Goal: Communication & Community: Answer question/provide support

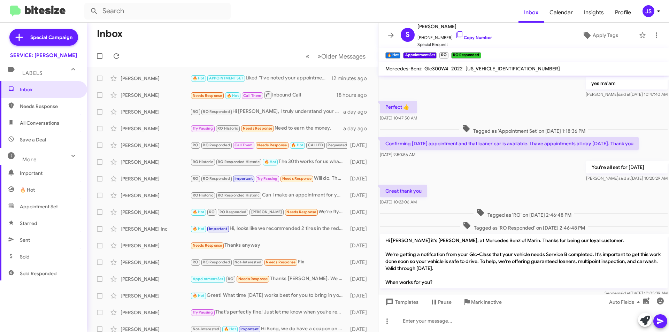
scroll to position [299, 0]
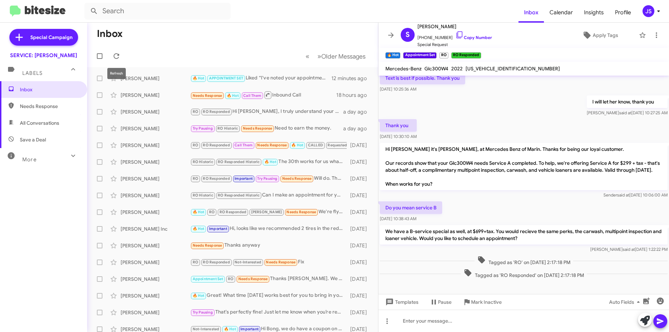
click at [127, 69] on mat-tooltip-component "Refresh" at bounding box center [116, 73] width 28 height 21
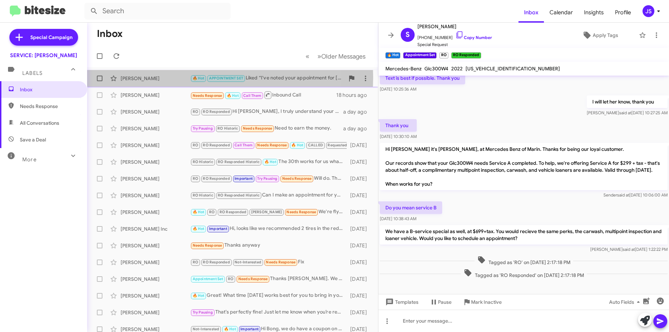
click at [136, 77] on div "[PERSON_NAME]" at bounding box center [156, 78] width 70 height 7
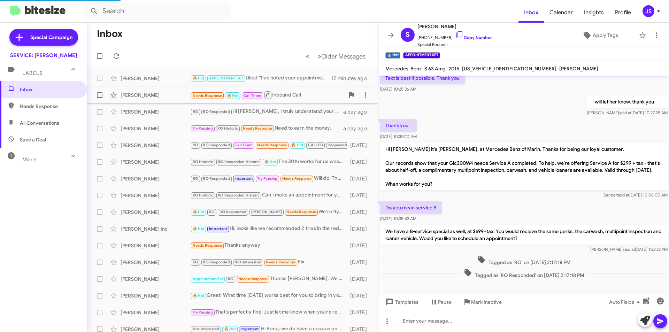
scroll to position [456, 0]
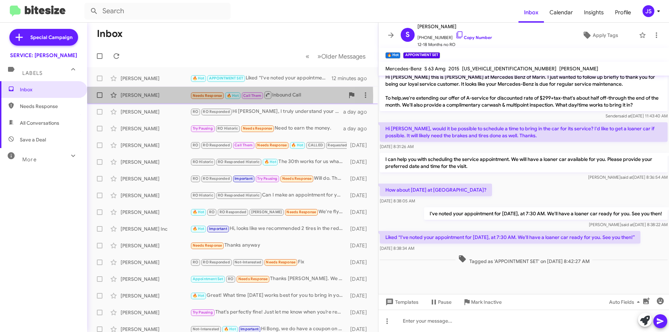
click at [143, 96] on div "[PERSON_NAME]" at bounding box center [156, 95] width 70 height 7
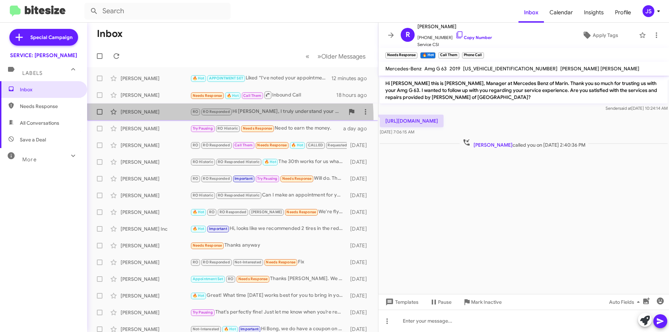
click at [184, 119] on span "Graham Weaver RO RO Responded Hi Graham, I truly understand your concern. The o…" at bounding box center [232, 111] width 291 height 17
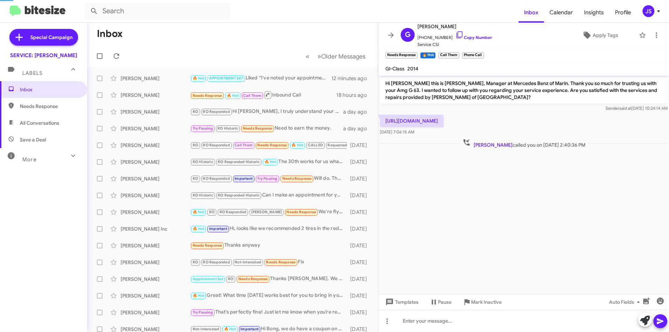
scroll to position [8, 0]
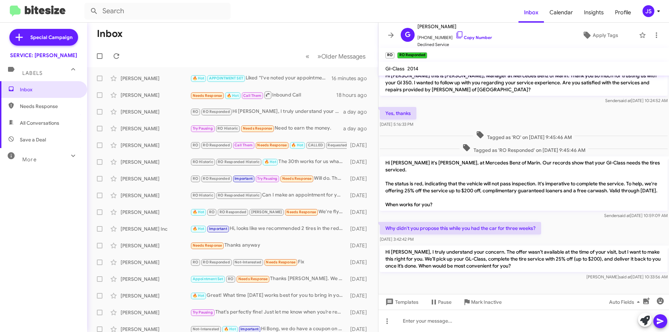
click at [52, 108] on span "Needs Response" at bounding box center [49, 106] width 59 height 7
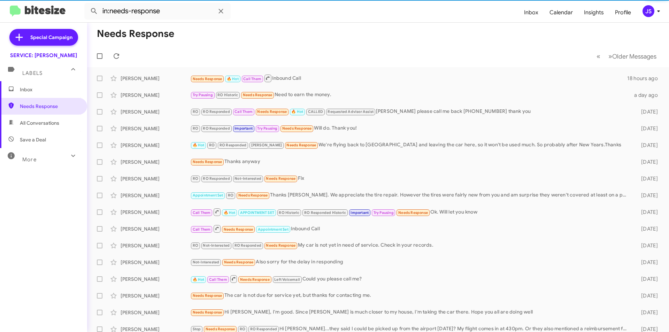
click at [57, 129] on span "All Conversations" at bounding box center [43, 123] width 87 height 17
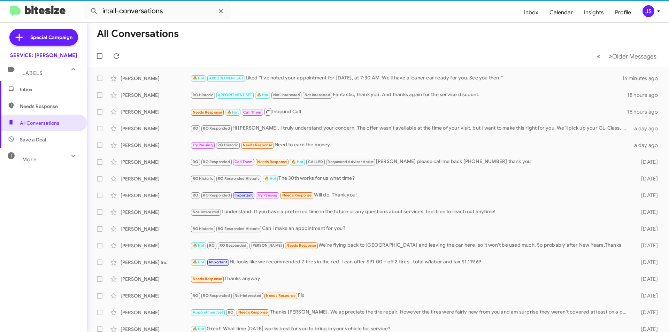
click at [55, 139] on span "Save a Deal" at bounding box center [43, 139] width 87 height 17
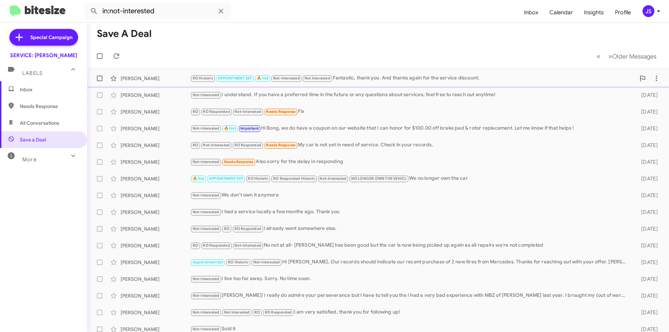
click at [163, 80] on div "[PERSON_NAME]" at bounding box center [156, 78] width 70 height 7
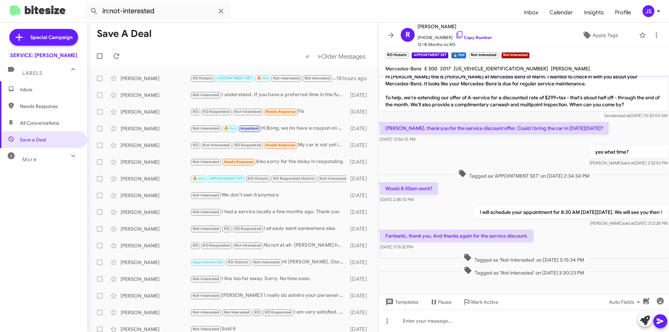
scroll to position [280, 0]
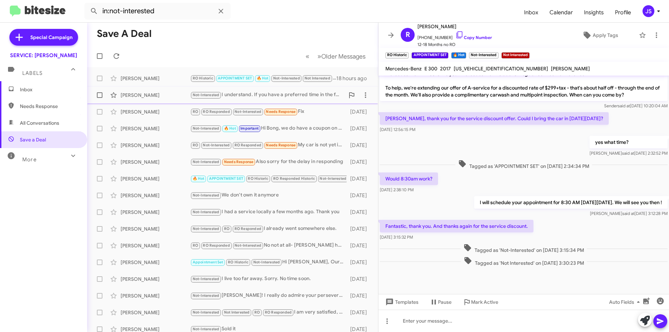
click at [146, 92] on div "[PERSON_NAME]" at bounding box center [156, 95] width 70 height 7
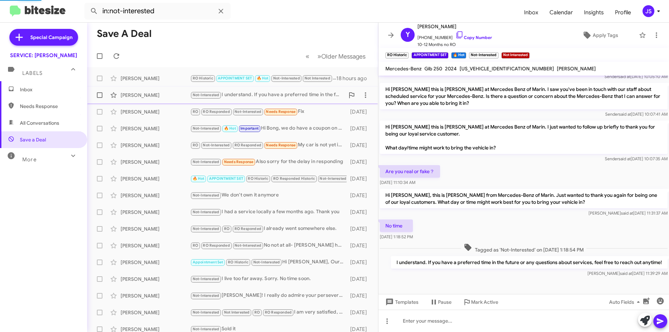
scroll to position [118, 0]
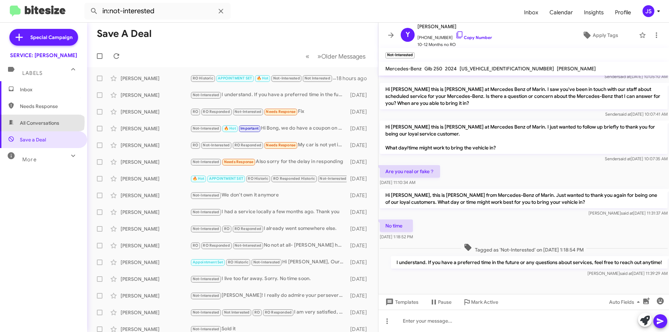
click at [42, 122] on span "All Conversations" at bounding box center [39, 123] width 39 height 7
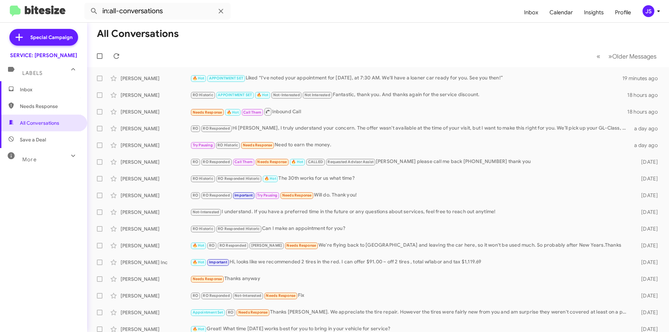
click at [47, 105] on span "Needs Response" at bounding box center [49, 106] width 59 height 7
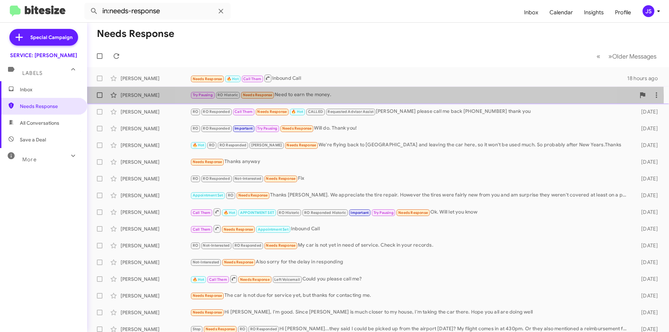
click at [375, 97] on div "Try Pausing RO Historic Needs Response Need to earn the money." at bounding box center [412, 95] width 445 height 8
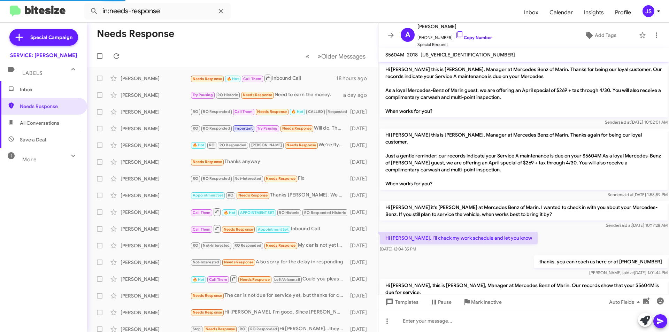
scroll to position [556, 0]
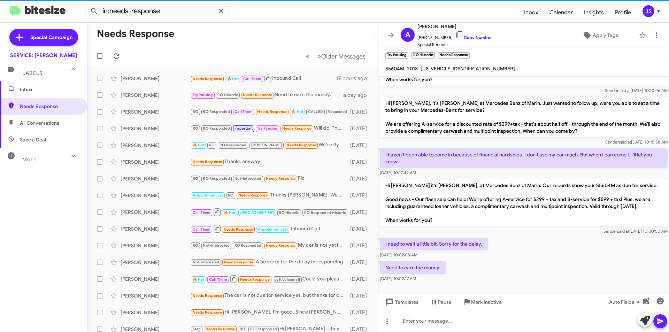
click at [27, 132] on span "Save a Deal" at bounding box center [43, 139] width 87 height 17
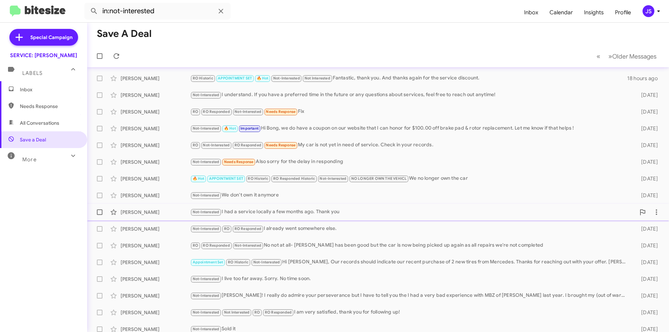
scroll to position [72, 0]
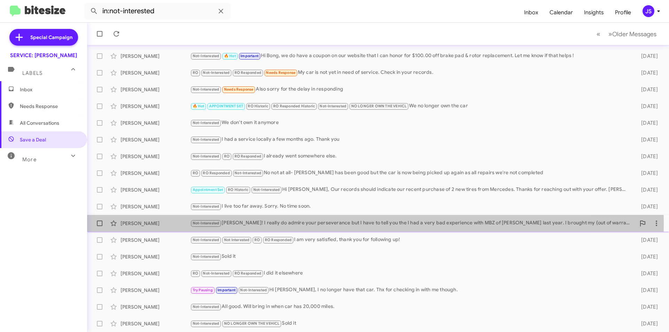
click at [274, 223] on div "Not-Interested Mr. Ibrahimi! I really do admire your perseverance but I have to…" at bounding box center [412, 223] width 445 height 8
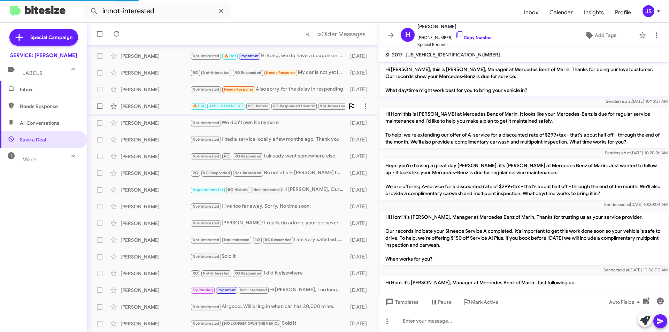
scroll to position [895, 0]
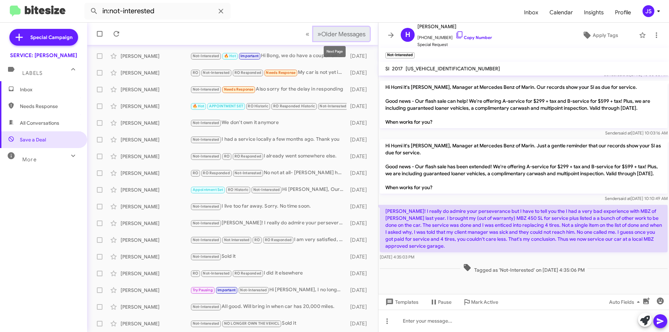
click at [346, 34] on span "Older Messages" at bounding box center [343, 34] width 44 height 8
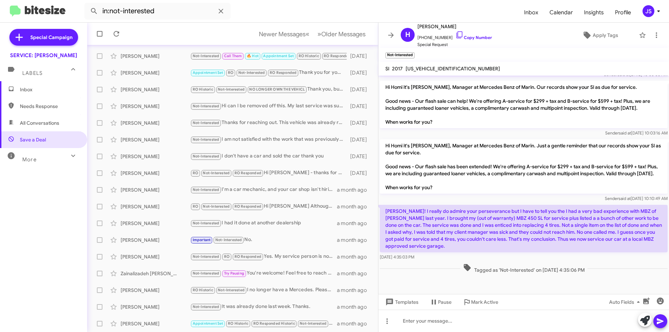
click at [67, 114] on span "Needs Response" at bounding box center [43, 106] width 87 height 17
type input "in:needs-response"
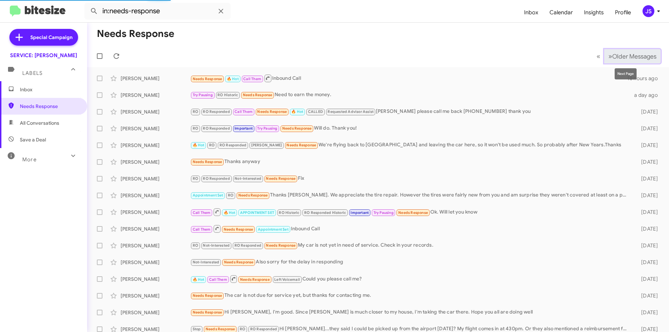
click at [633, 60] on span "Older Messages" at bounding box center [634, 57] width 44 height 8
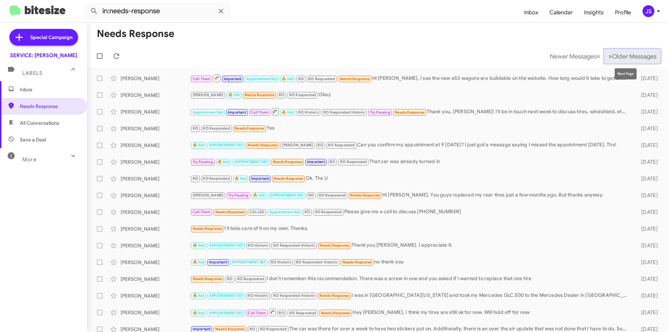
click at [612, 59] on span "Older Messages" at bounding box center [634, 57] width 44 height 8
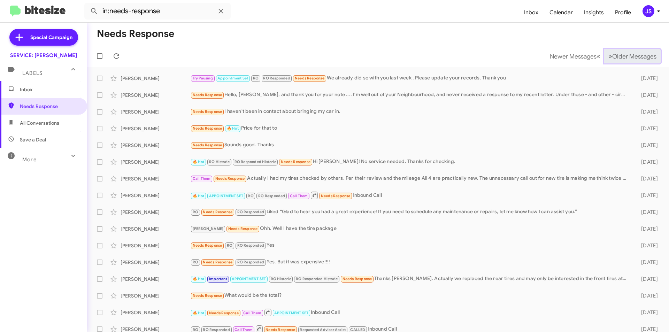
click at [612, 59] on span "Older Messages" at bounding box center [634, 57] width 44 height 8
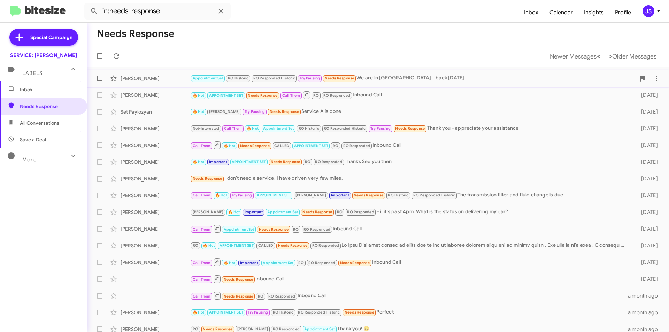
click at [555, 81] on div "Appointment Set RO Historic RO Responded Historic Try Pausing Needs Response We…" at bounding box center [412, 78] width 445 height 8
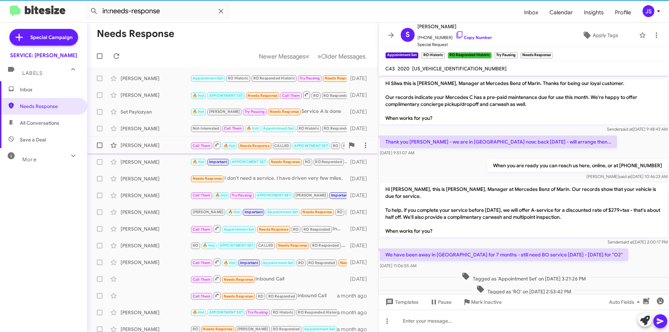
scroll to position [233, 0]
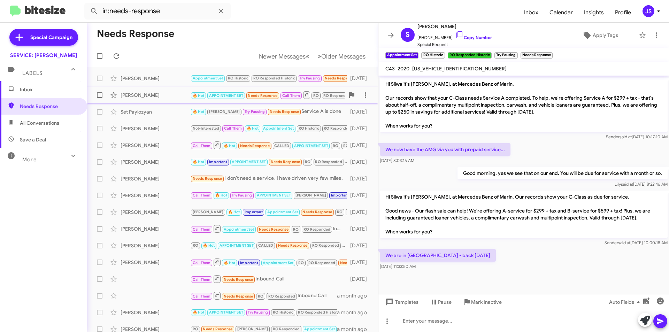
click at [146, 97] on div "Grainne Bowman" at bounding box center [156, 95] width 70 height 7
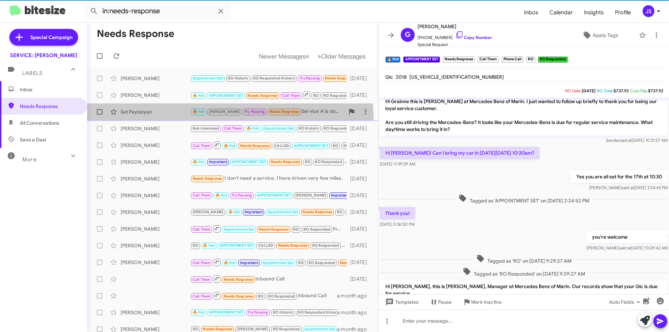
click at [155, 120] on span "Set Paylozyan 🔥 Hot RAUL Try Pausing Needs Response Service A is done 21 days a…" at bounding box center [232, 111] width 291 height 17
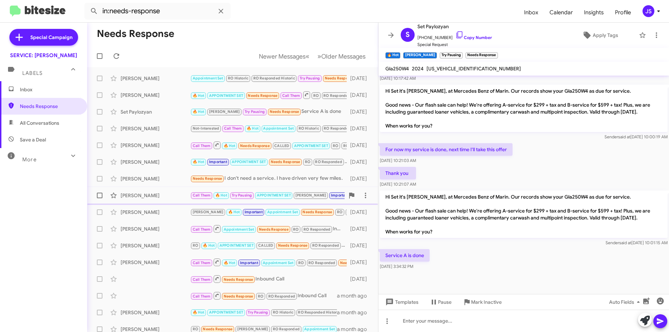
scroll to position [70, 0]
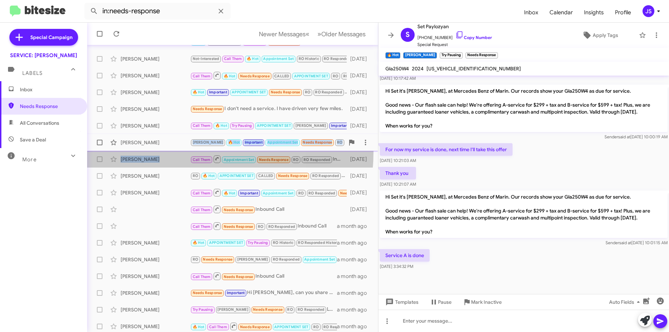
click at [161, 151] on mat-action-list "Silwa Glenndahl Appointment Set RO Historic RO Responded Historic Try Pausing N…" at bounding box center [232, 166] width 291 height 337
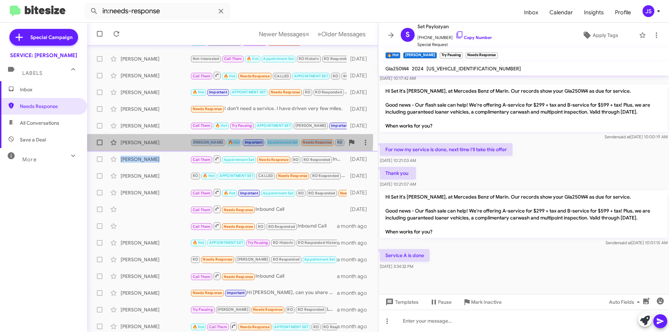
click at [164, 137] on div "Sarah Aghassi JUDITH 🔥 Hot Important Appointment Set Needs Response RO RO Respo…" at bounding box center [233, 143] width 280 height 14
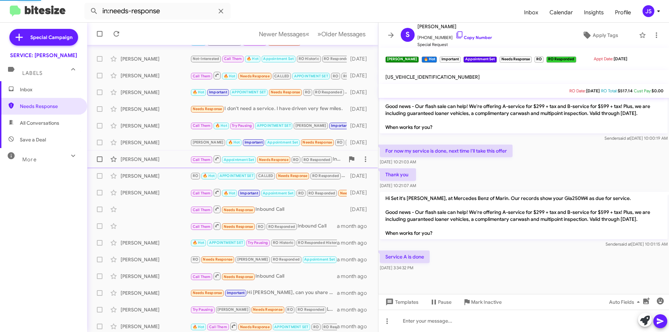
scroll to position [319, 0]
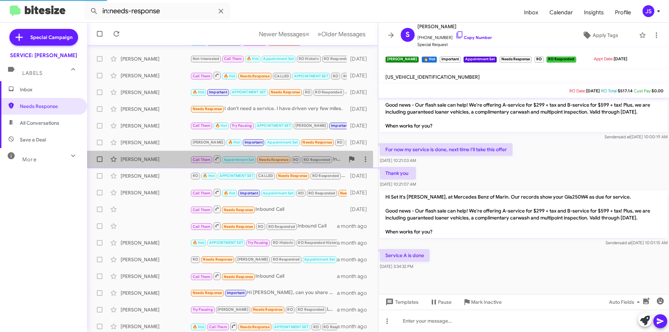
click at [160, 161] on div "Eran Jamsheed" at bounding box center [156, 159] width 70 height 7
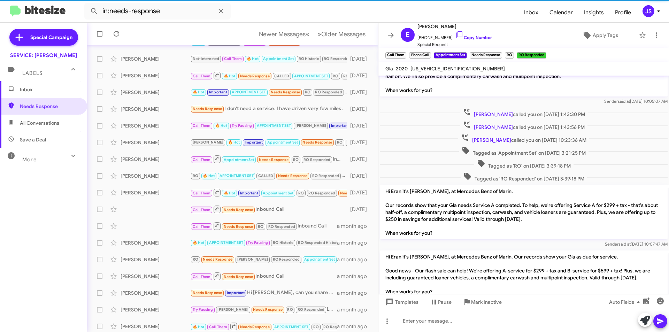
scroll to position [101, 0]
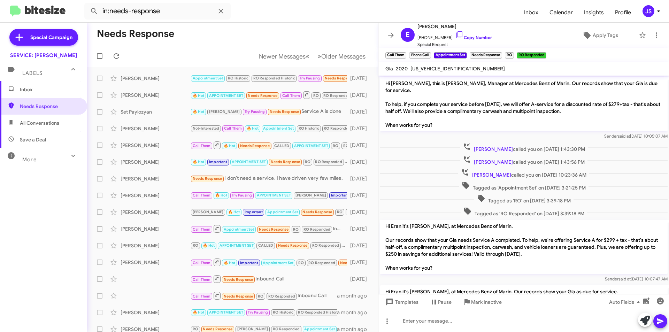
scroll to position [101, 0]
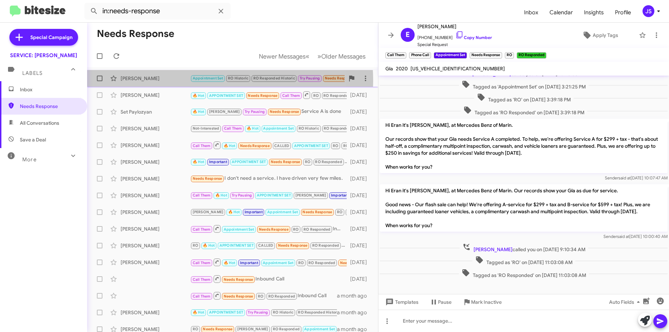
click at [183, 81] on div "Silwa Glenndahl" at bounding box center [156, 78] width 70 height 7
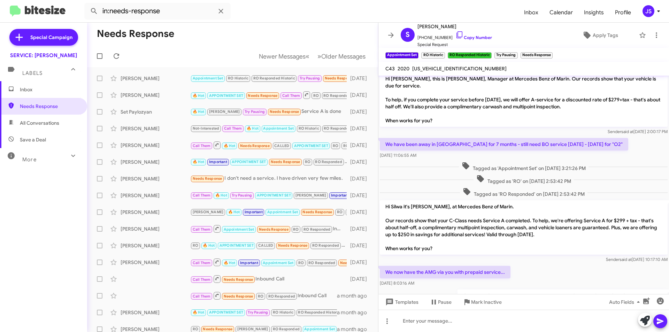
scroll to position [233, 0]
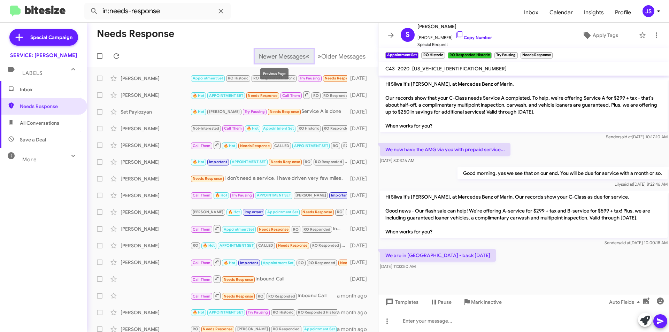
click at [259, 59] on span "Newer Messages" at bounding box center [282, 57] width 47 height 8
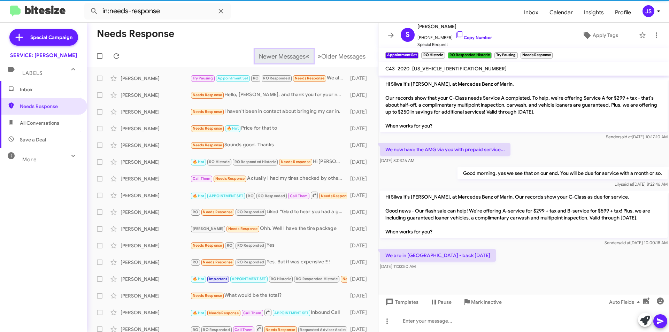
click at [259, 59] on span "Newer Messages" at bounding box center [282, 57] width 47 height 8
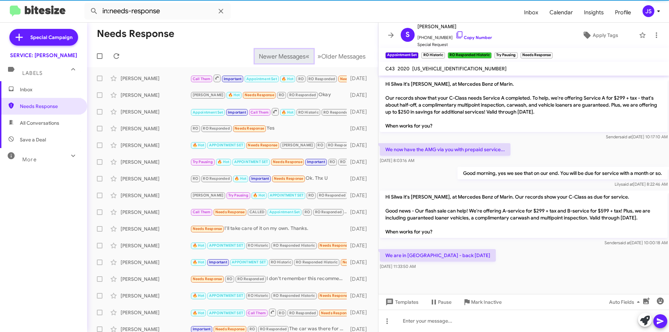
click at [259, 59] on span "Newer Messages" at bounding box center [282, 57] width 47 height 8
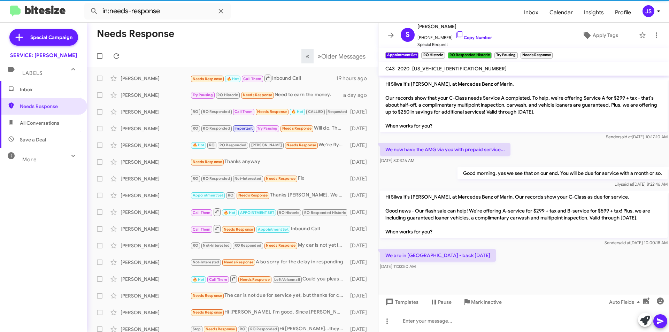
click at [256, 59] on mat-toolbar-row "« Previous » Next Older Messages" at bounding box center [232, 56] width 291 height 22
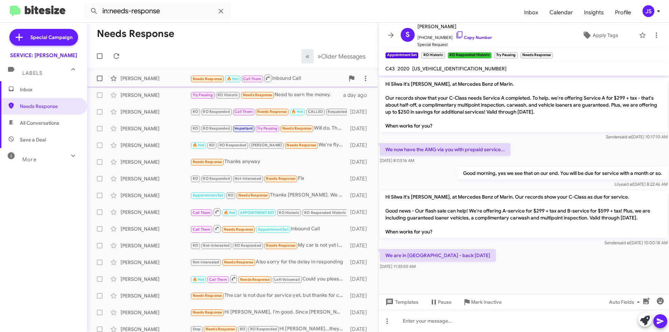
click at [168, 86] on span "Rene Edwards Needs Response 🔥 Hot Call Them Inbound Call 19 hours ago" at bounding box center [232, 78] width 291 height 17
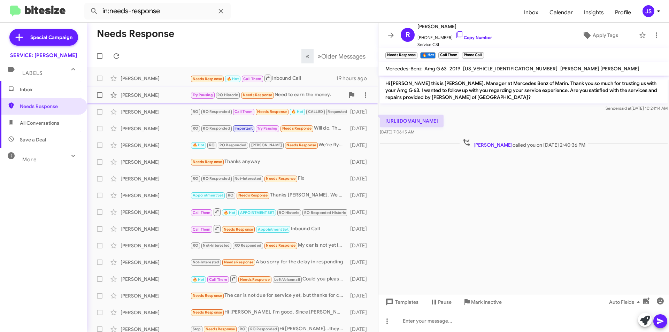
click at [170, 97] on div "[PERSON_NAME]" at bounding box center [156, 95] width 70 height 7
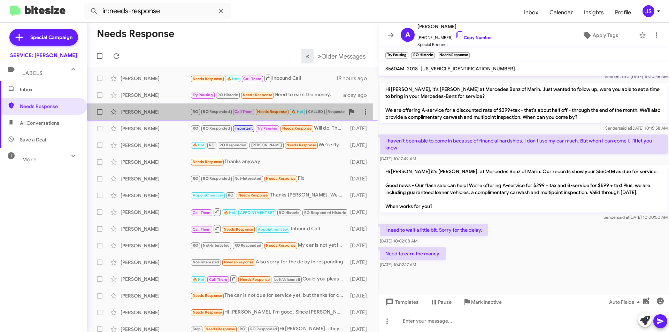
click at [168, 109] on div "[PERSON_NAME]" at bounding box center [156, 111] width 70 height 7
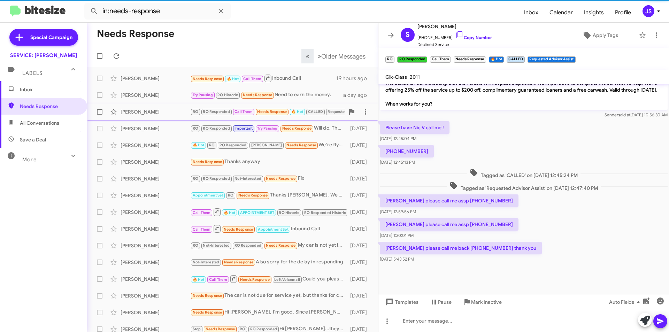
scroll to position [337, 0]
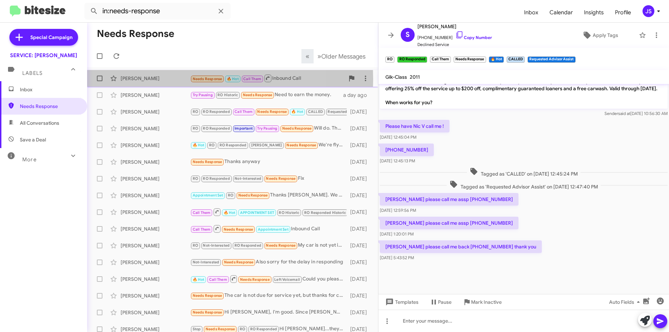
click at [172, 79] on div "[PERSON_NAME]" at bounding box center [156, 78] width 70 height 7
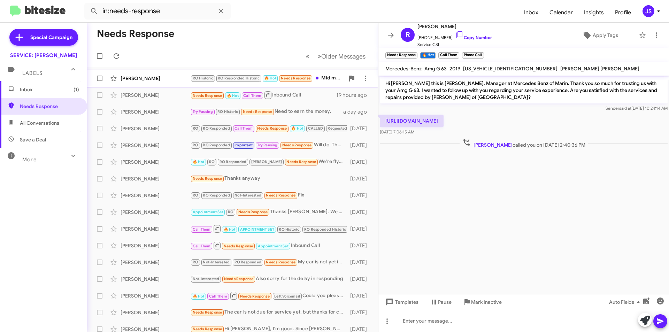
click at [133, 82] on div "James Bitter RO Historic RO Responded Historic 🔥 Hot Needs Response Mid morning…" at bounding box center [233, 78] width 280 height 14
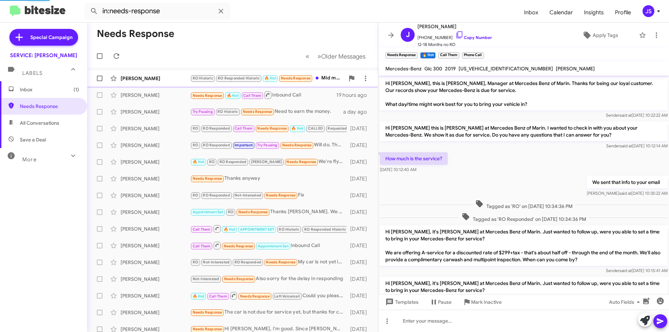
scroll to position [251, 0]
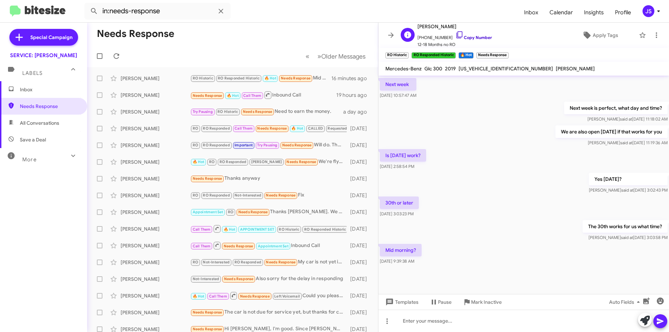
click at [455, 36] on icon at bounding box center [459, 35] width 8 height 8
click at [644, 318] on icon at bounding box center [645, 321] width 10 height 10
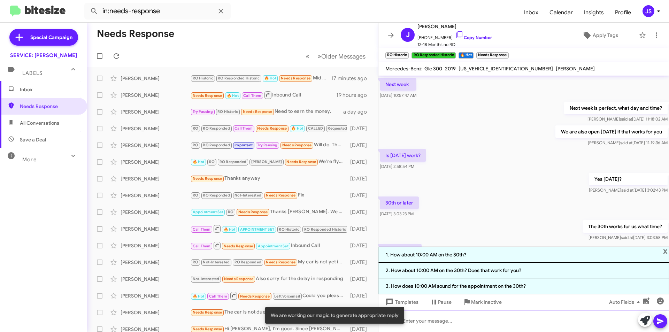
click at [473, 317] on div at bounding box center [523, 321] width 291 height 22
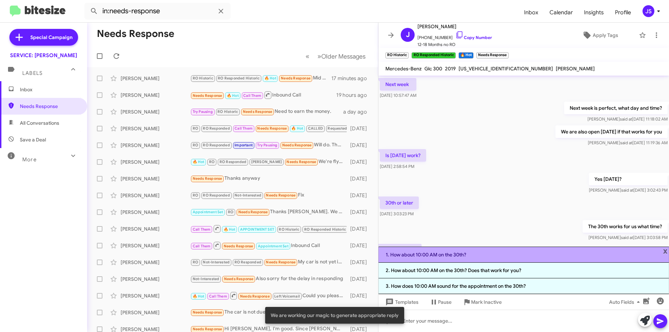
click at [668, 251] on li "1. How about 10:00 AM on the 30th?" at bounding box center [523, 255] width 291 height 16
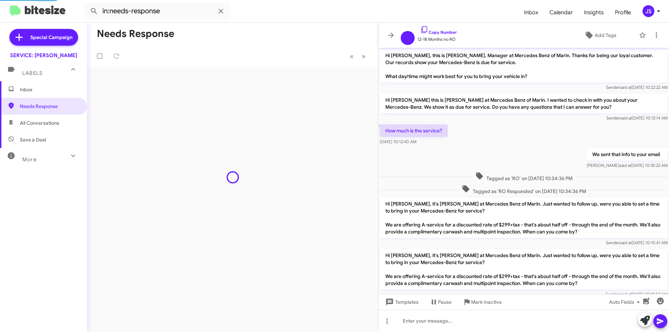
scroll to position [223, 0]
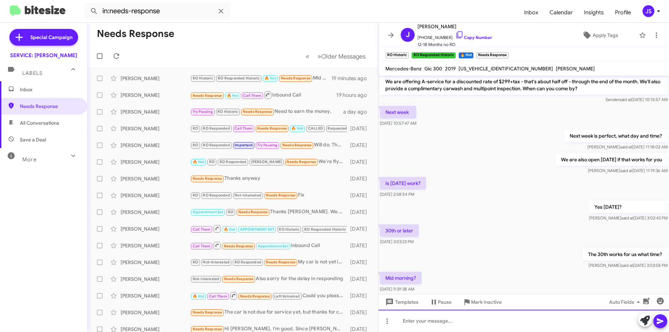
click at [504, 314] on div at bounding box center [523, 321] width 291 height 22
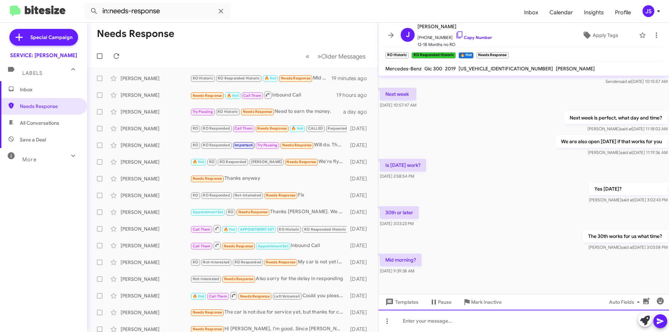
scroll to position [251, 0]
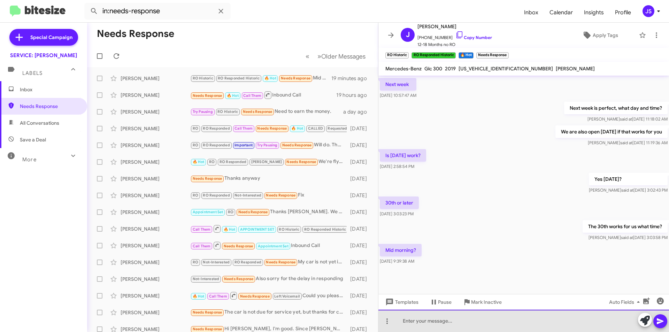
click at [499, 321] on div at bounding box center [523, 321] width 291 height 22
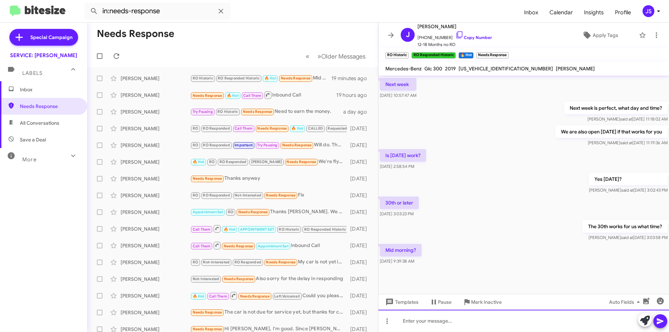
drag, startPoint x: 499, startPoint y: 321, endPoint x: 500, endPoint y: 314, distance: 7.4
click at [500, 321] on div at bounding box center [523, 321] width 291 height 22
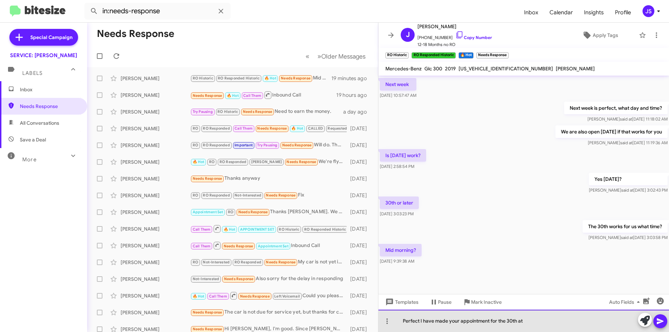
click at [549, 323] on div "Perfect I have made your appointment for the 30th at" at bounding box center [523, 321] width 291 height 22
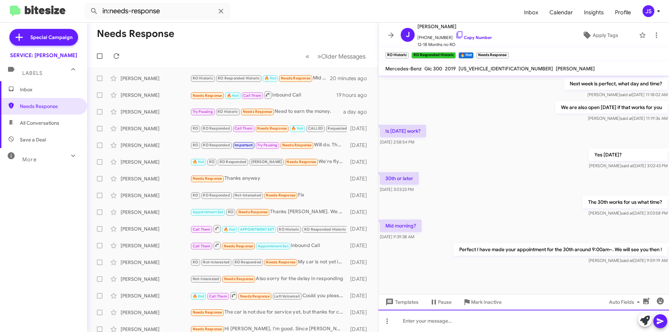
scroll to position [276, 0]
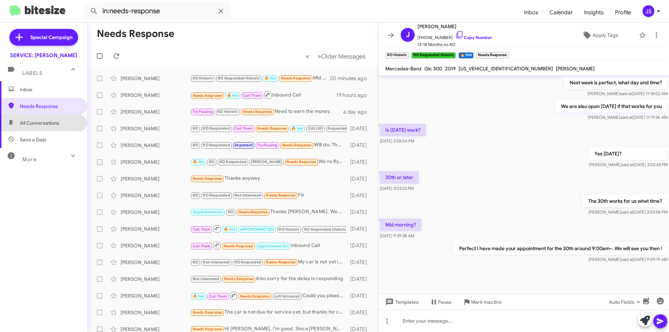
click at [59, 128] on span "All Conversations" at bounding box center [43, 123] width 87 height 17
type input "in:all-conversations"
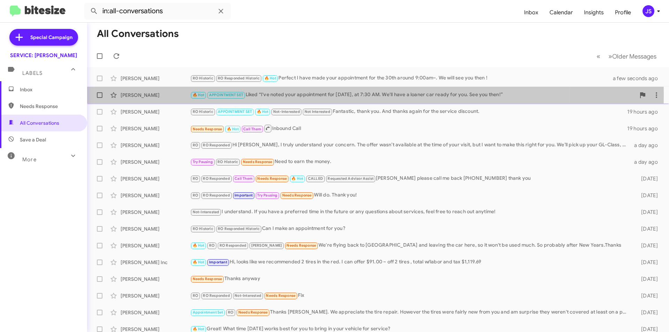
click at [130, 95] on div "[PERSON_NAME]" at bounding box center [156, 95] width 70 height 7
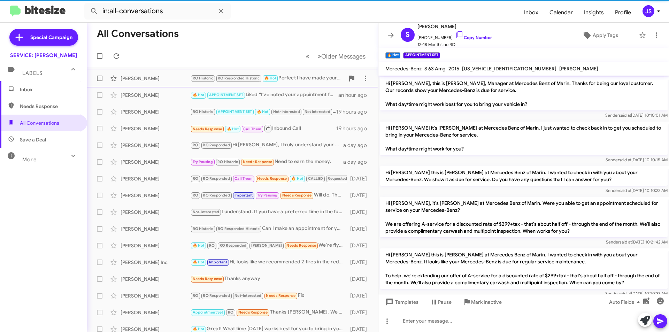
scroll to position [442, 0]
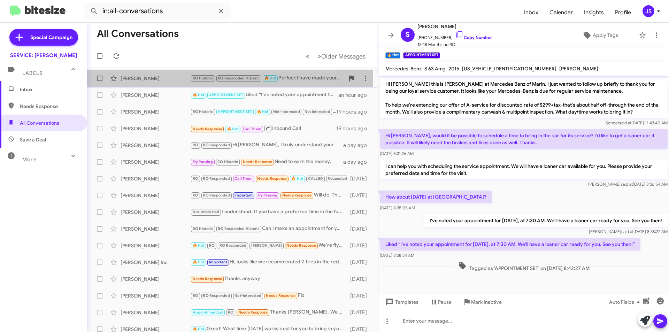
click at [133, 82] on div "James Bitter RO Historic RO Responded Historic 🔥 Hot Perfect I have made your a…" at bounding box center [233, 78] width 280 height 14
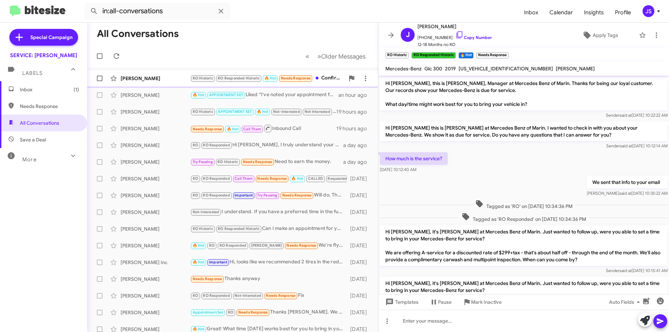
click at [161, 78] on div "[PERSON_NAME]" at bounding box center [156, 78] width 70 height 7
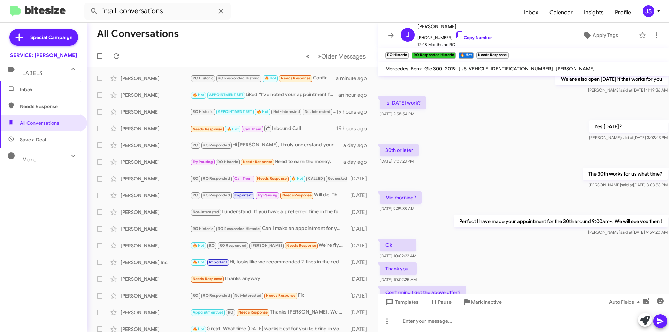
scroll to position [352, 0]
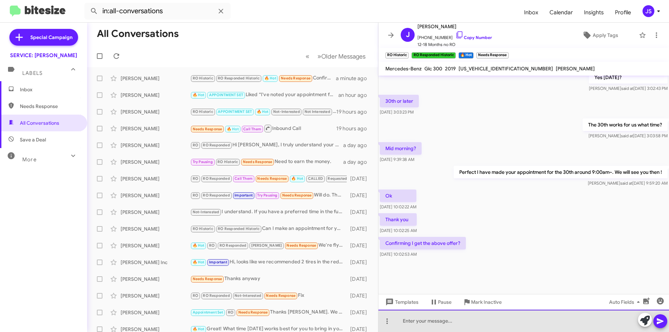
click at [468, 326] on div at bounding box center [523, 321] width 291 height 22
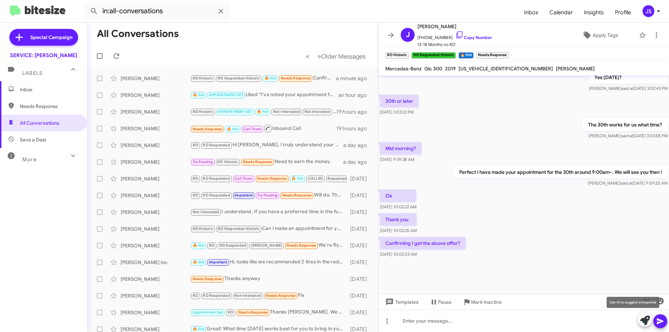
click at [642, 319] on icon at bounding box center [645, 321] width 10 height 10
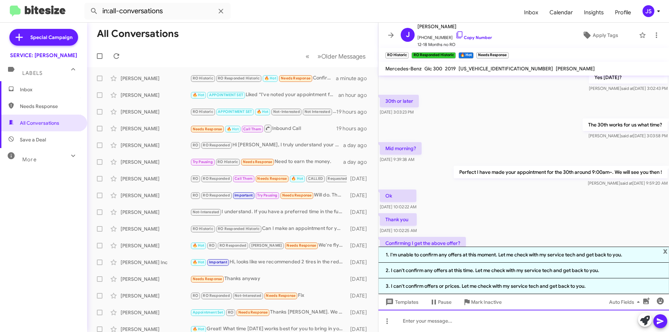
click at [504, 323] on div at bounding box center [523, 321] width 291 height 22
click at [667, 250] on span "x" at bounding box center [665, 251] width 5 height 8
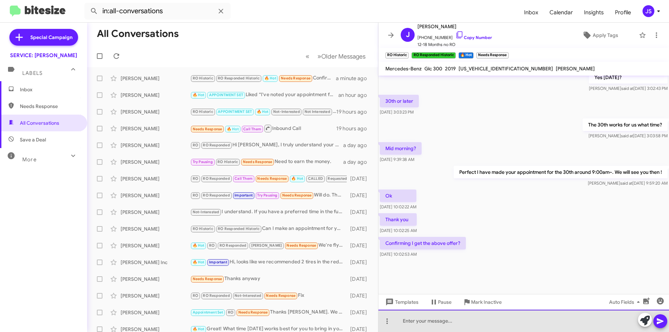
click at [545, 330] on div at bounding box center [523, 321] width 291 height 22
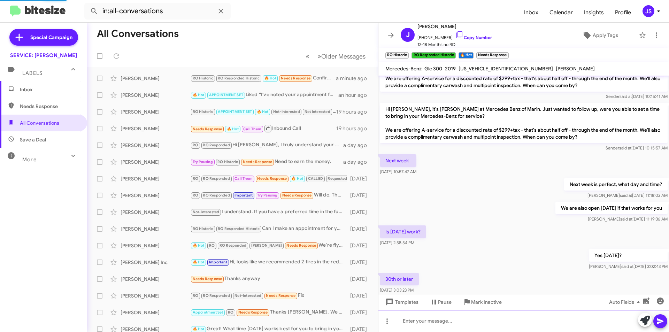
scroll to position [378, 0]
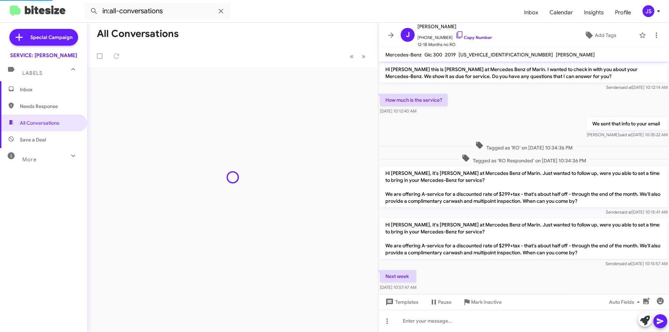
scroll to position [317, 0]
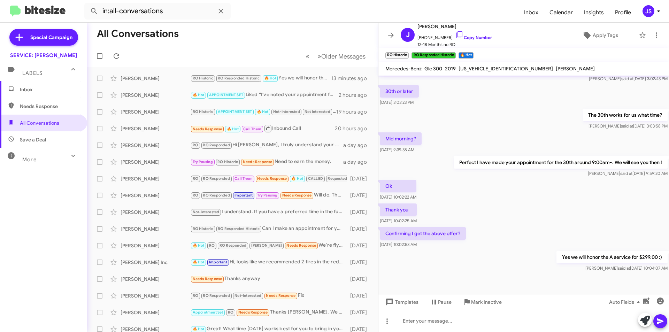
click at [469, 97] on div "30th or later [DATE] 3:03:23 PM" at bounding box center [523, 96] width 291 height 24
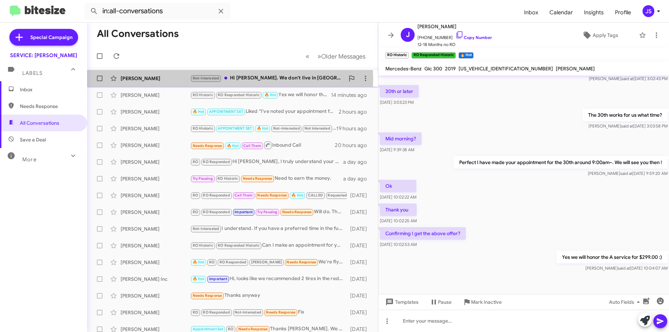
click at [222, 79] on span "Not-Interested" at bounding box center [205, 78] width 31 height 8
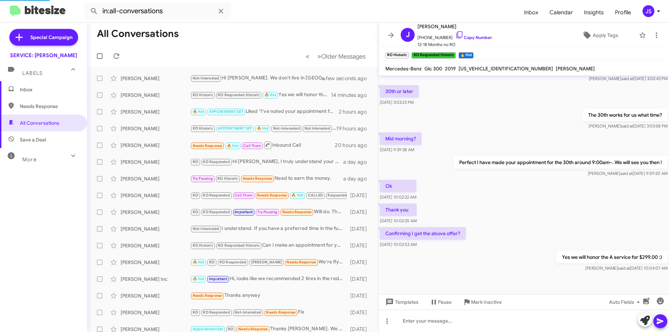
scroll to position [684, 0]
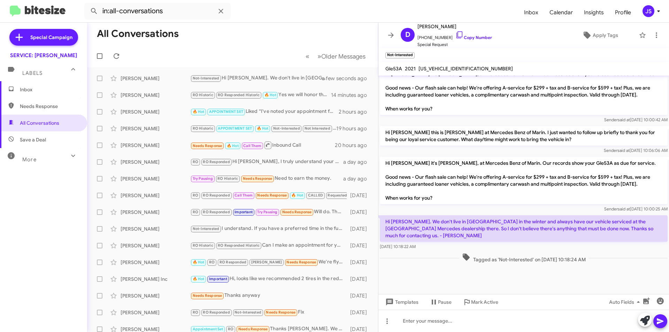
click at [440, 247] on div "[DATE] 10:18:22 AM" at bounding box center [524, 246] width 288 height 7
drag, startPoint x: 457, startPoint y: 34, endPoint x: 462, endPoint y: 34, distance: 5.3
click at [457, 34] on span "[PHONE_NUMBER] Copy Number" at bounding box center [454, 36] width 75 height 10
click at [455, 38] on icon at bounding box center [459, 35] width 8 height 8
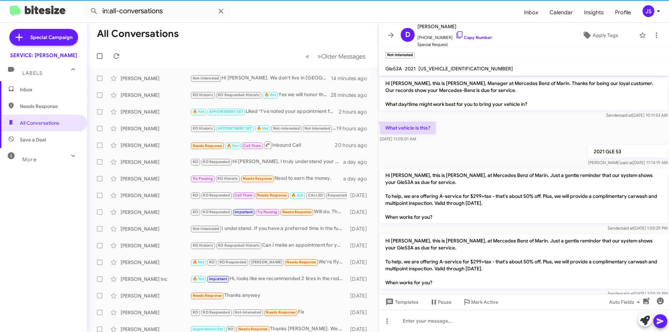
scroll to position [684, 0]
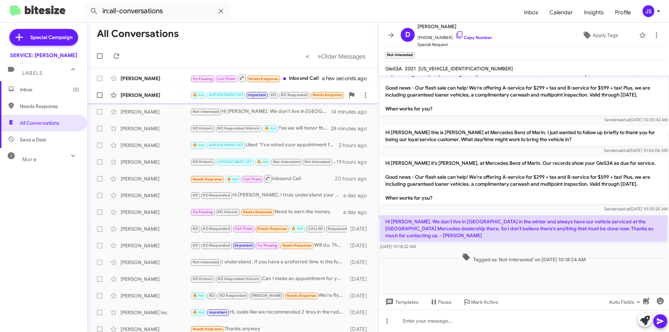
click at [162, 103] on span "[PERSON_NAME] 🔥 Hot APPOINTMENT SET Important RO RO Responded Needs Response Hi…" at bounding box center [232, 95] width 291 height 17
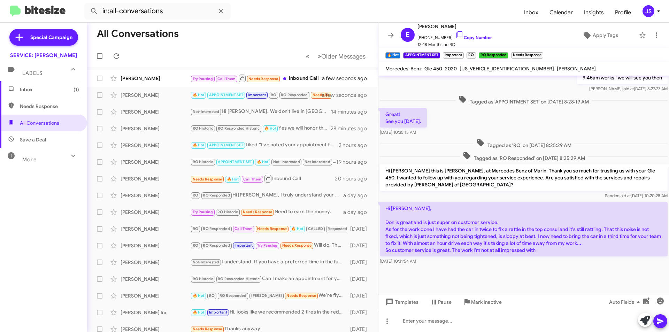
scroll to position [461, 0]
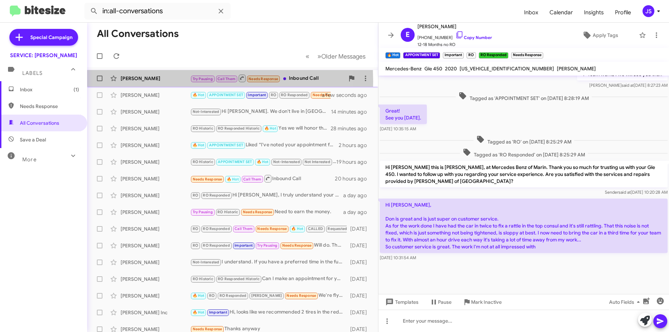
click at [142, 82] on div "[PERSON_NAME]" at bounding box center [156, 78] width 70 height 7
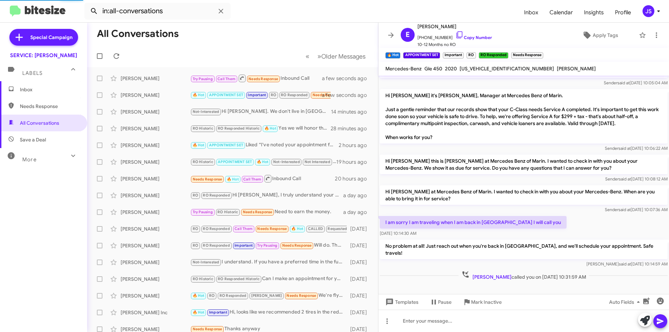
scroll to position [39, 0]
